Goal: Task Accomplishment & Management: Manage account settings

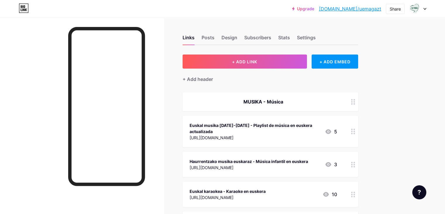
click at [425, 6] on div at bounding box center [418, 9] width 17 height 11
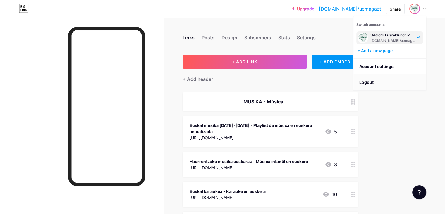
click at [377, 82] on li "Logout" at bounding box center [390, 82] width 73 height 16
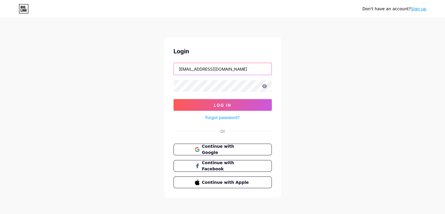
click at [210, 66] on input "[EMAIL_ADDRESS][DOMAIN_NAME]" at bounding box center [223, 69] width 98 height 12
type input "[EMAIL_ADDRESS][DOMAIN_NAME]"
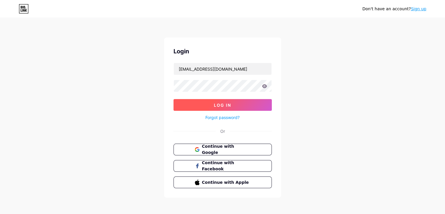
click at [214, 103] on span "Log In" at bounding box center [222, 105] width 17 height 5
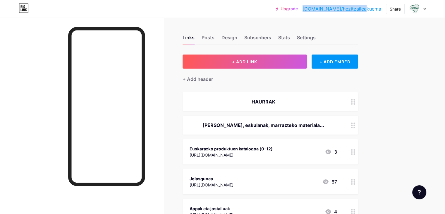
drag, startPoint x: 324, startPoint y: 12, endPoint x: 382, endPoint y: 11, distance: 57.7
click at [382, 11] on div "Upgrade [DOMAIN_NAME]/hezitz... [DOMAIN_NAME]/hezitzaileakuema Share Switch acc…" at bounding box center [351, 9] width 151 height 11
click at [422, 9] on div at bounding box center [418, 9] width 17 height 11
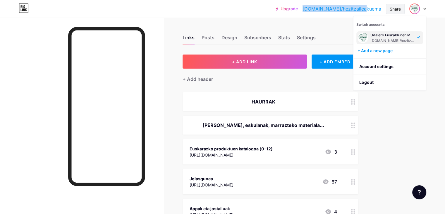
click at [395, 8] on div "Share" at bounding box center [395, 9] width 11 height 6
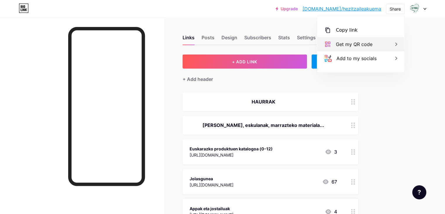
click at [384, 44] on div "Get my QR code" at bounding box center [360, 44] width 87 height 14
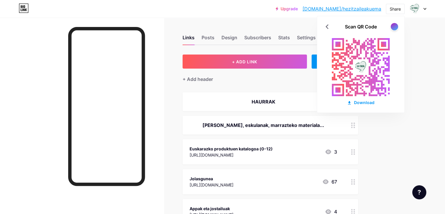
click at [396, 26] on div at bounding box center [394, 26] width 7 height 7
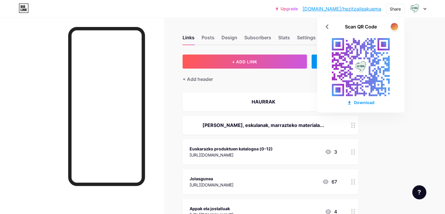
click at [396, 26] on div at bounding box center [394, 26] width 7 height 7
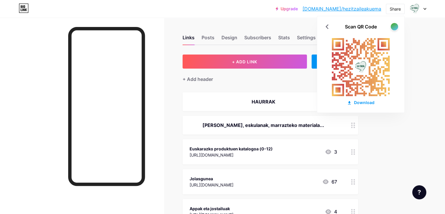
click at [396, 26] on div at bounding box center [394, 26] width 7 height 7
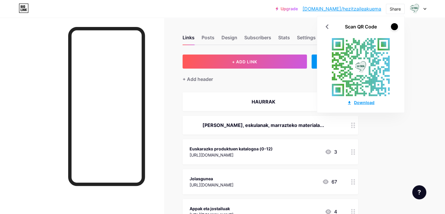
click at [364, 102] on div "Download" at bounding box center [361, 102] width 28 height 6
